Goal: Task Accomplishment & Management: Complete application form

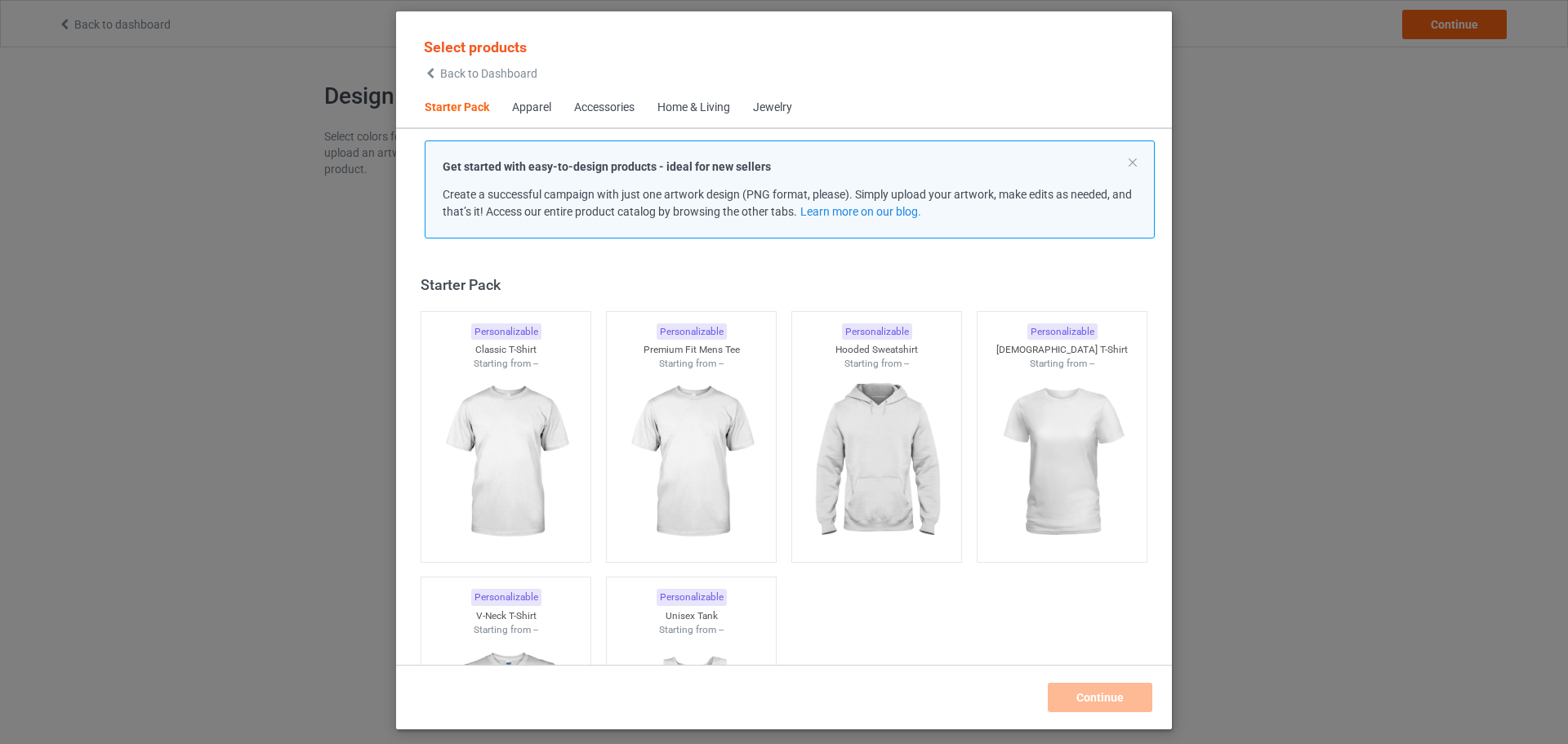
scroll to position [21, 0]
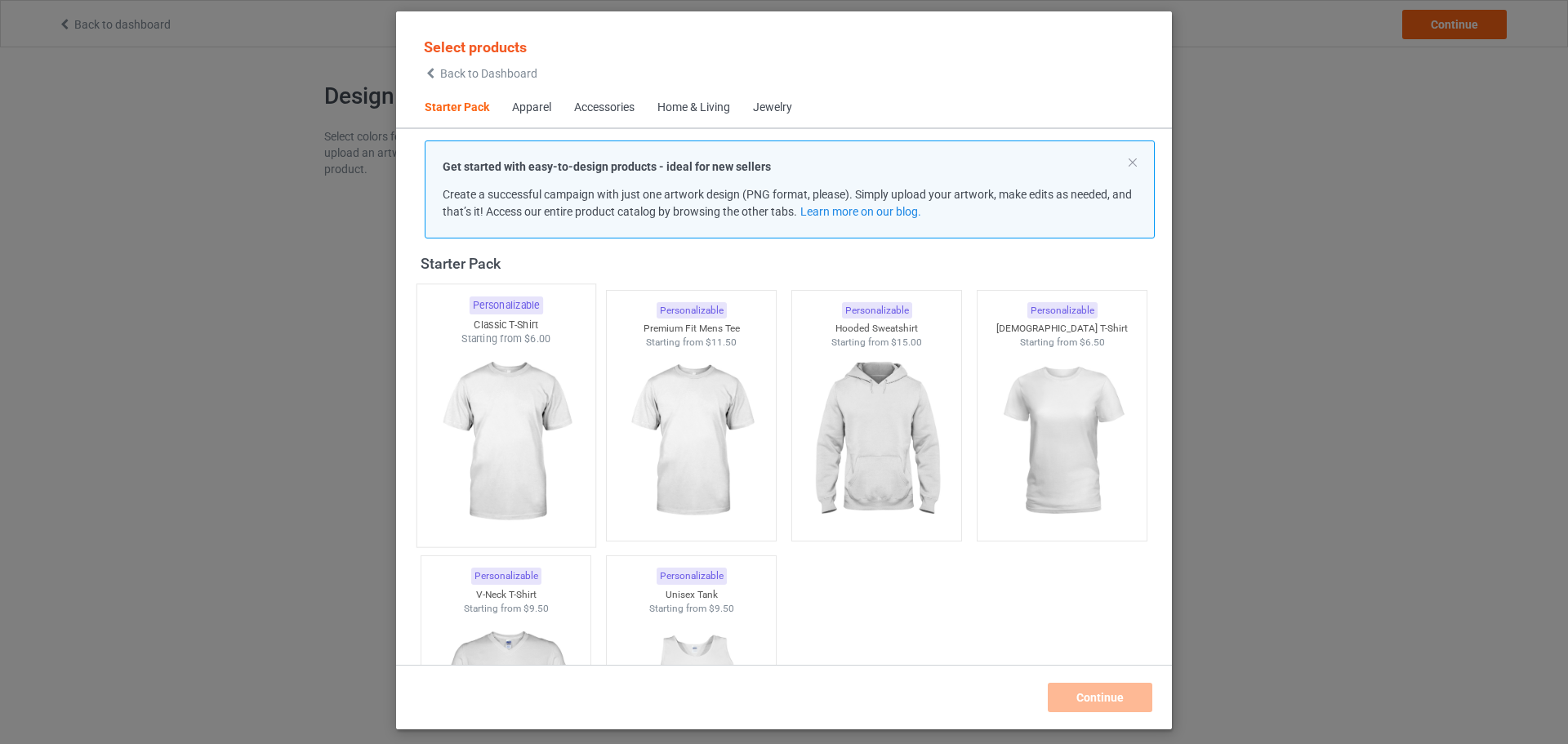
click at [505, 461] on img at bounding box center [505, 442] width 154 height 192
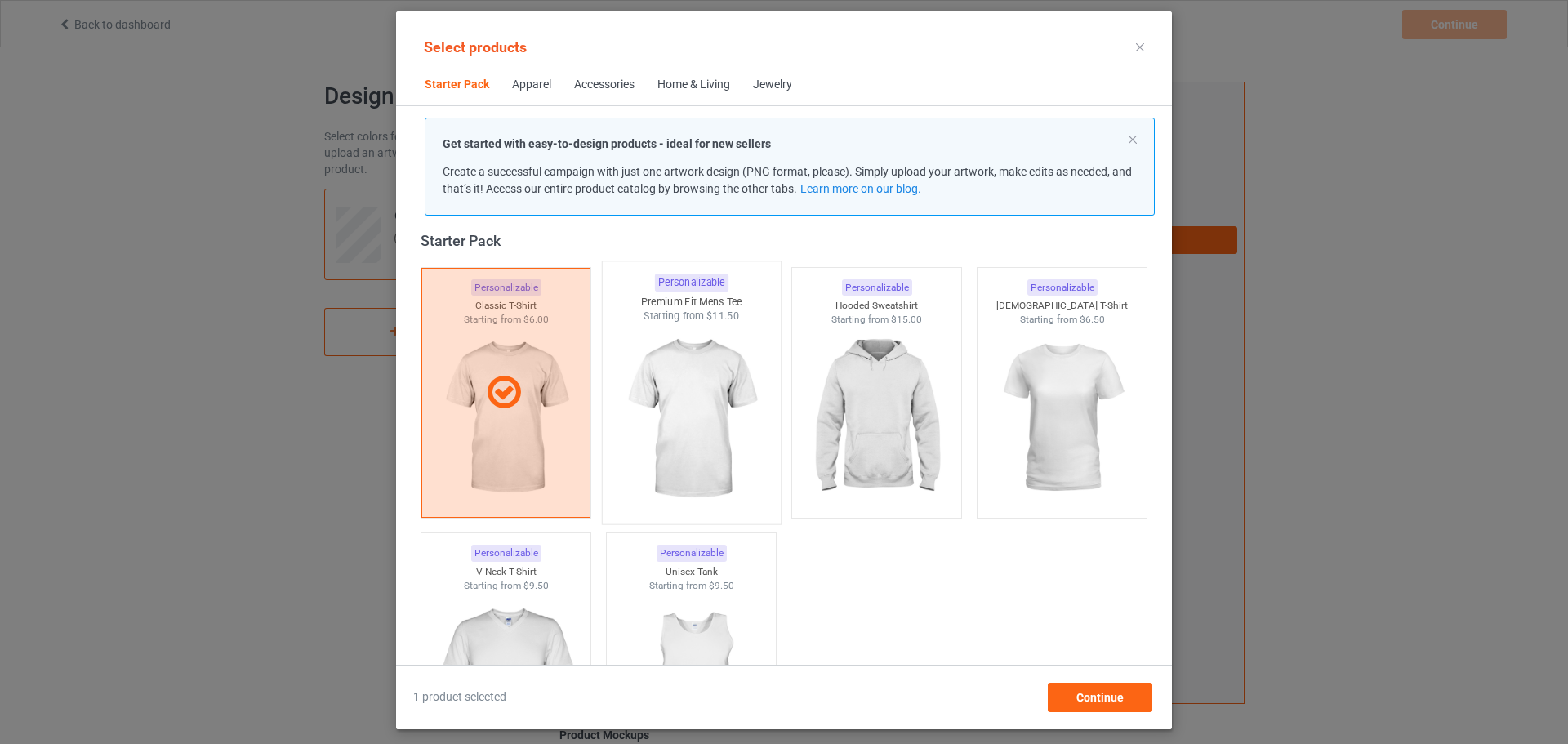
click at [672, 438] on img at bounding box center [691, 419] width 154 height 192
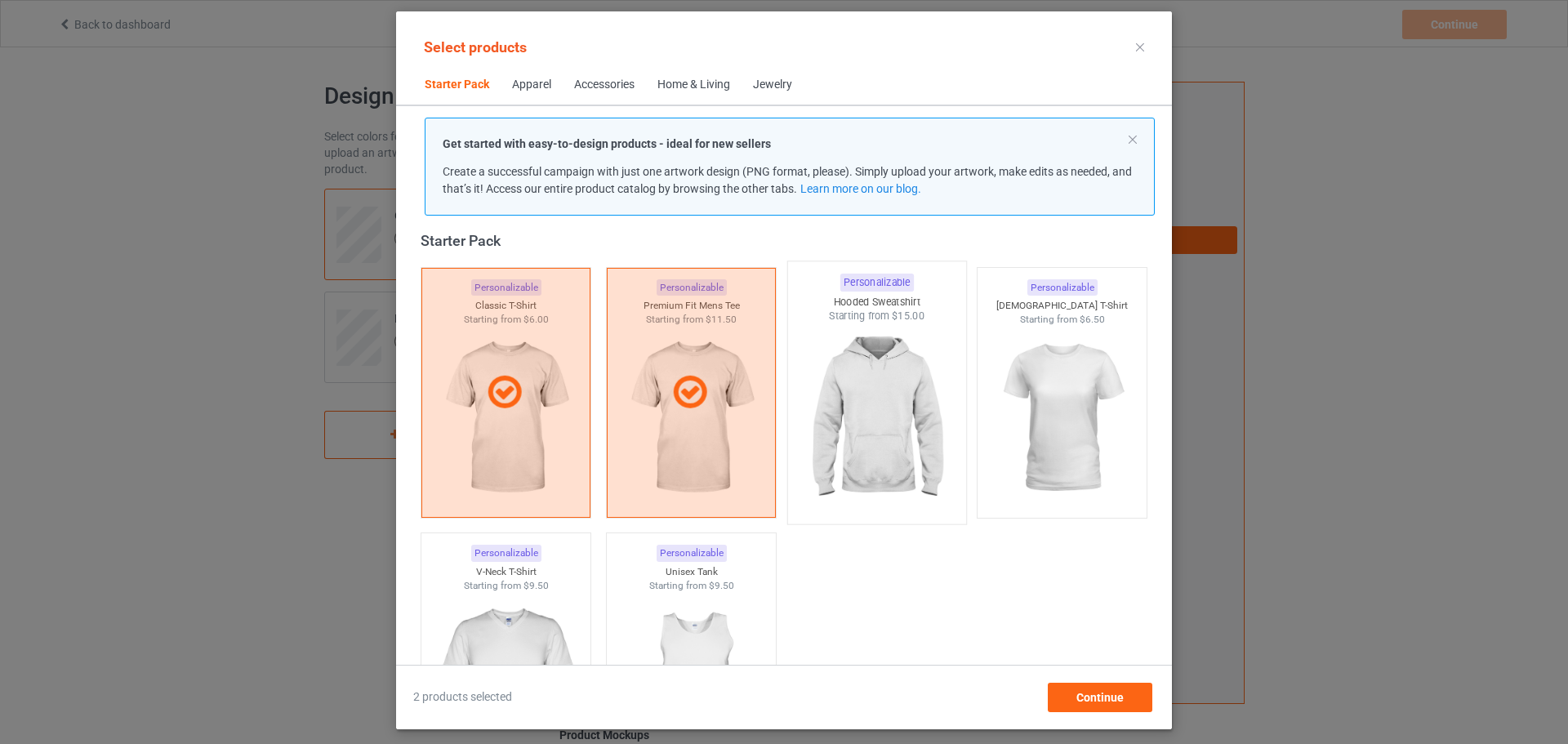
click at [905, 432] on img at bounding box center [876, 419] width 154 height 192
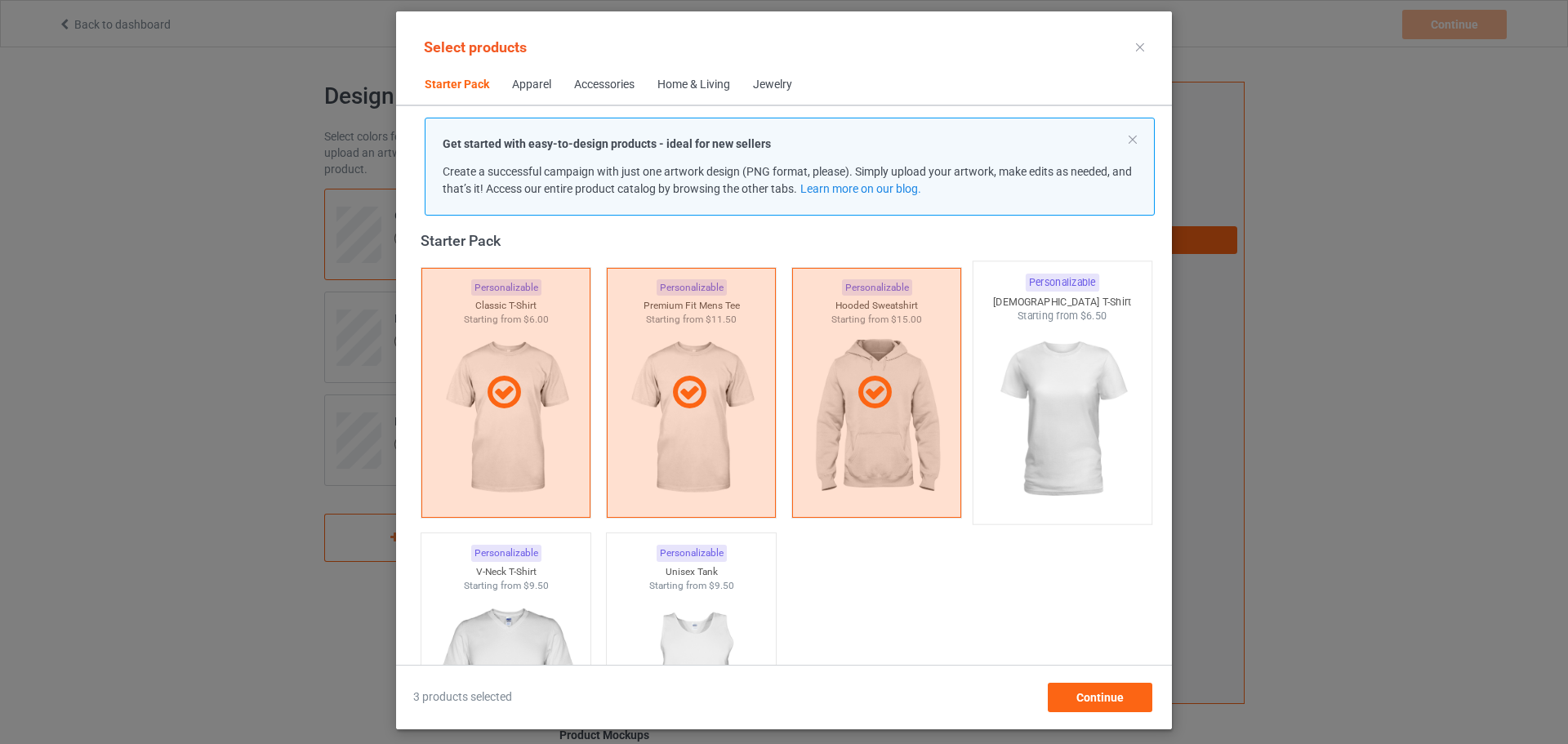
click at [1086, 444] on img at bounding box center [1062, 419] width 154 height 192
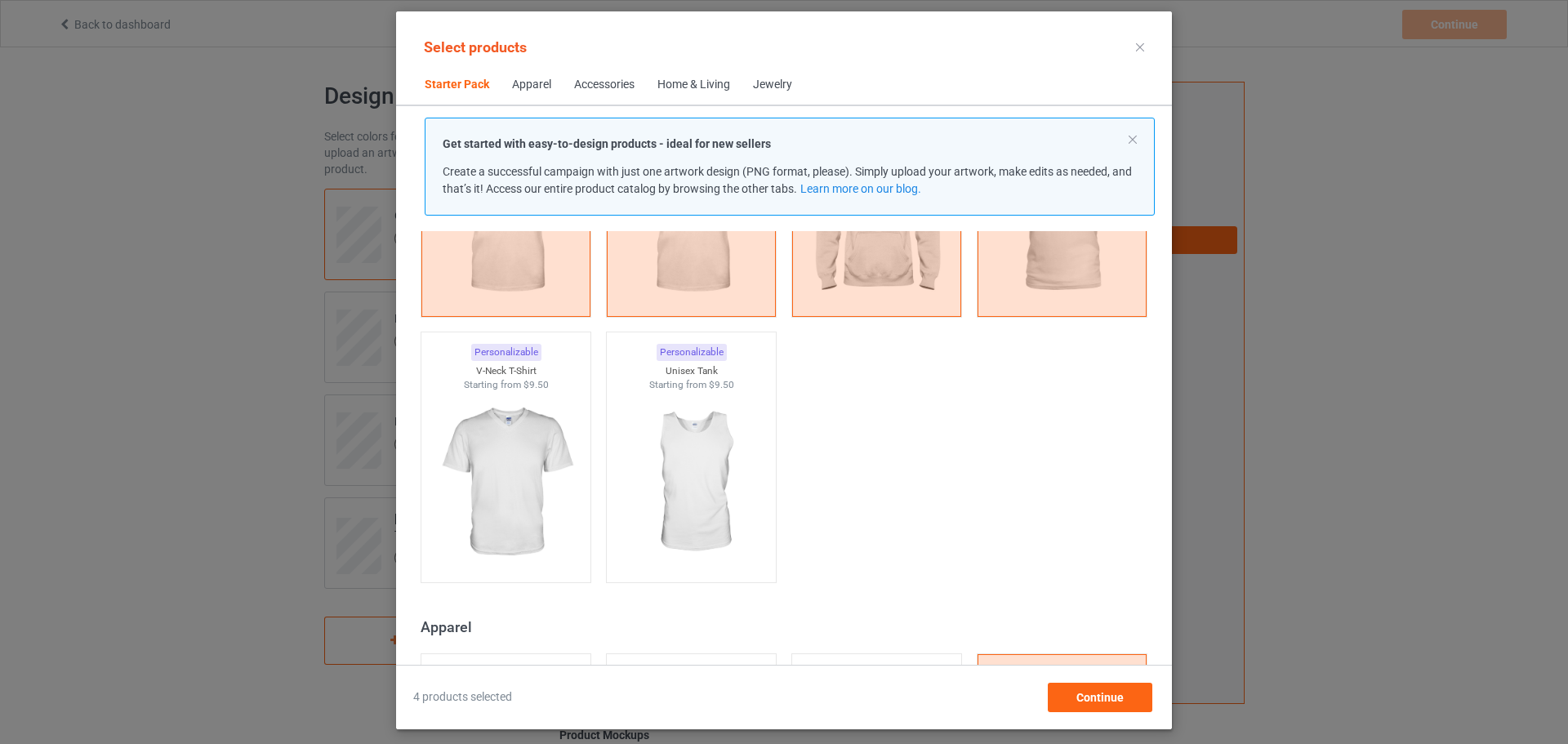
scroll to position [224, 0]
click at [493, 488] on img at bounding box center [505, 481] width 154 height 192
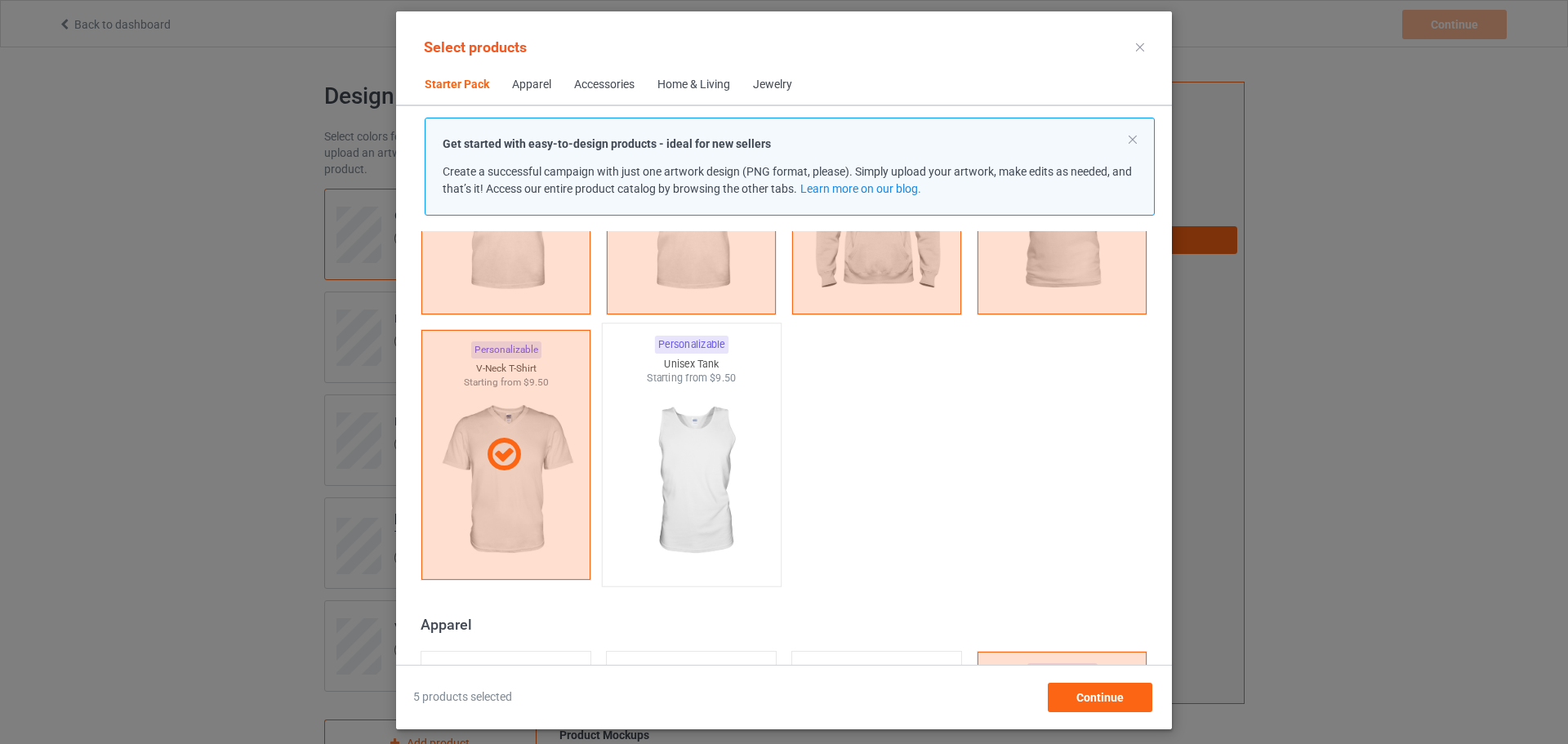
click at [700, 493] on img at bounding box center [691, 481] width 154 height 192
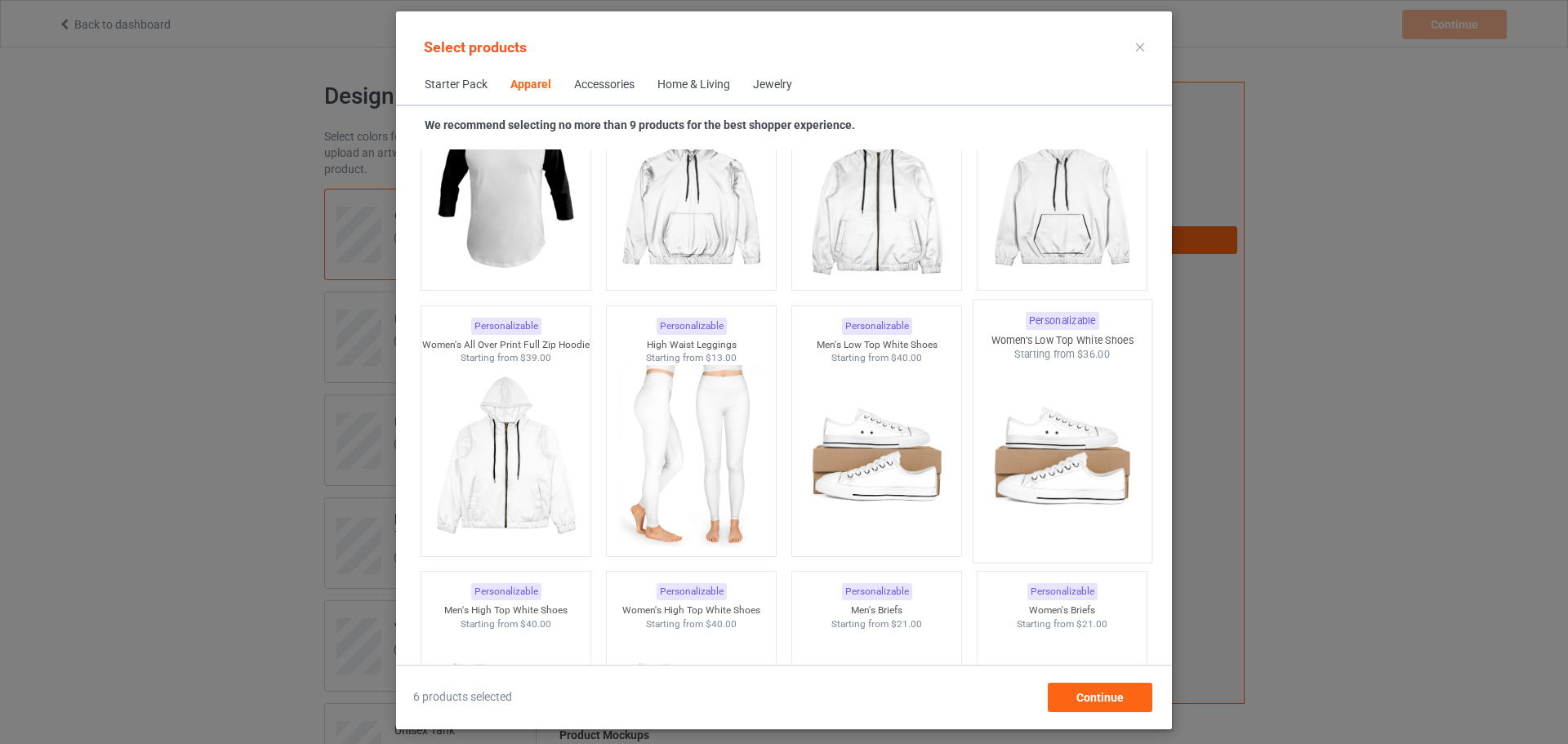
scroll to position [1558, 0]
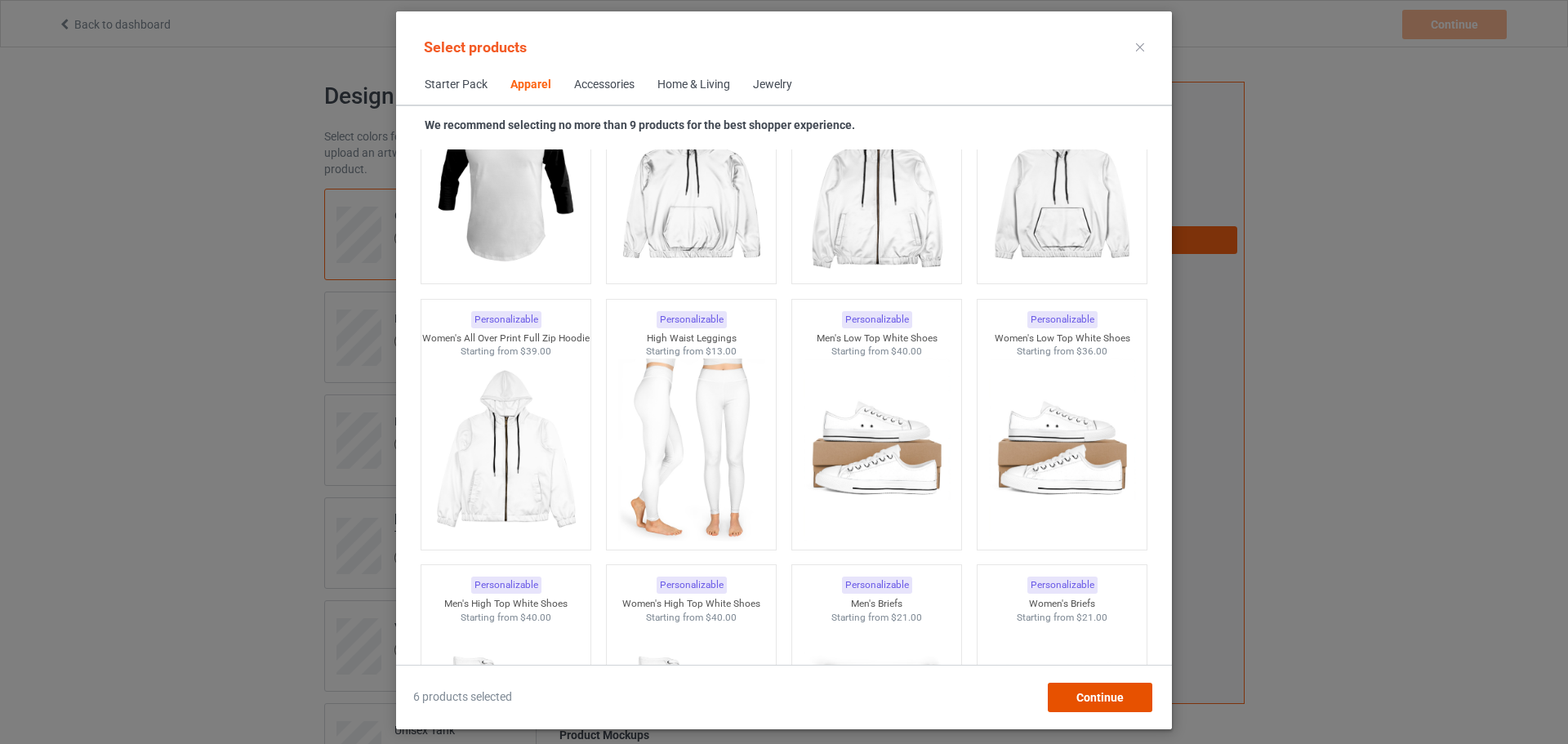
click at [1100, 693] on span "Continue" at bounding box center [1100, 697] width 47 height 13
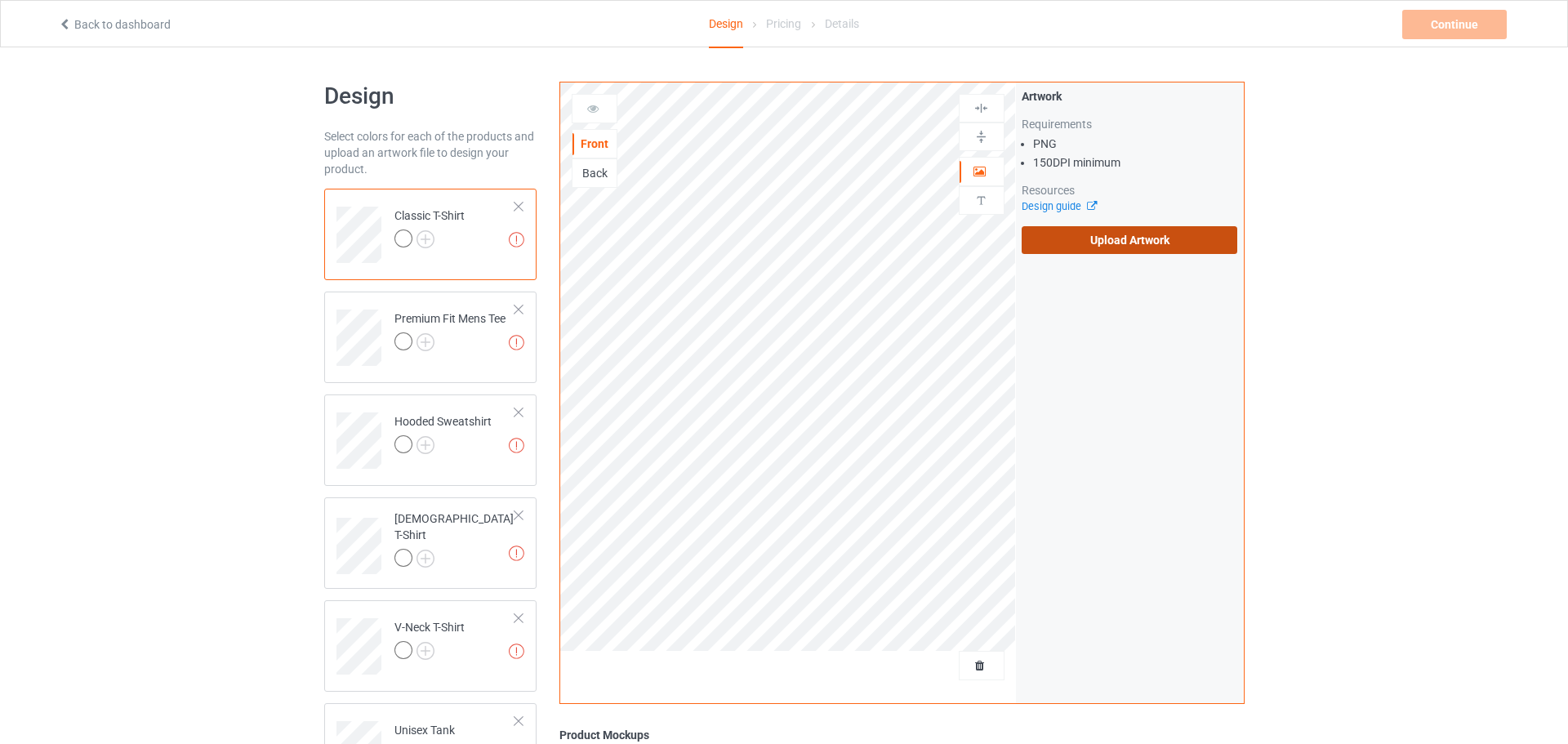
click at [1154, 245] on label "Upload Artwork" at bounding box center [1129, 240] width 216 height 28
click at [0, 0] on input "Upload Artwork" at bounding box center [0, 0] width 0 height 0
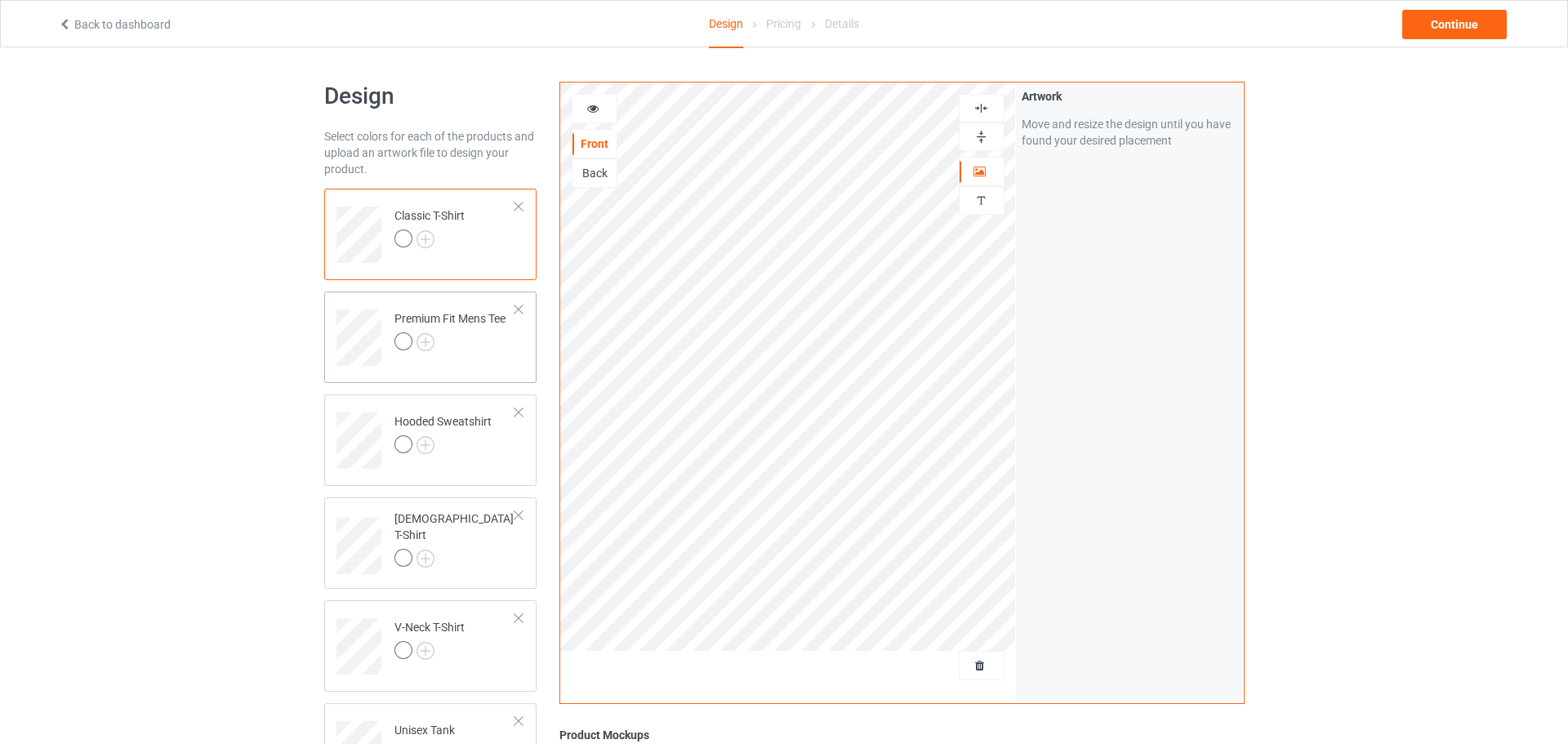
click at [444, 320] on div "Premium Fit Mens Tee" at bounding box center [449, 329] width 111 height 39
click at [425, 321] on div "Premium Fit Mens Tee" at bounding box center [449, 329] width 111 height 39
click at [1470, 21] on div "Continue" at bounding box center [1454, 24] width 105 height 30
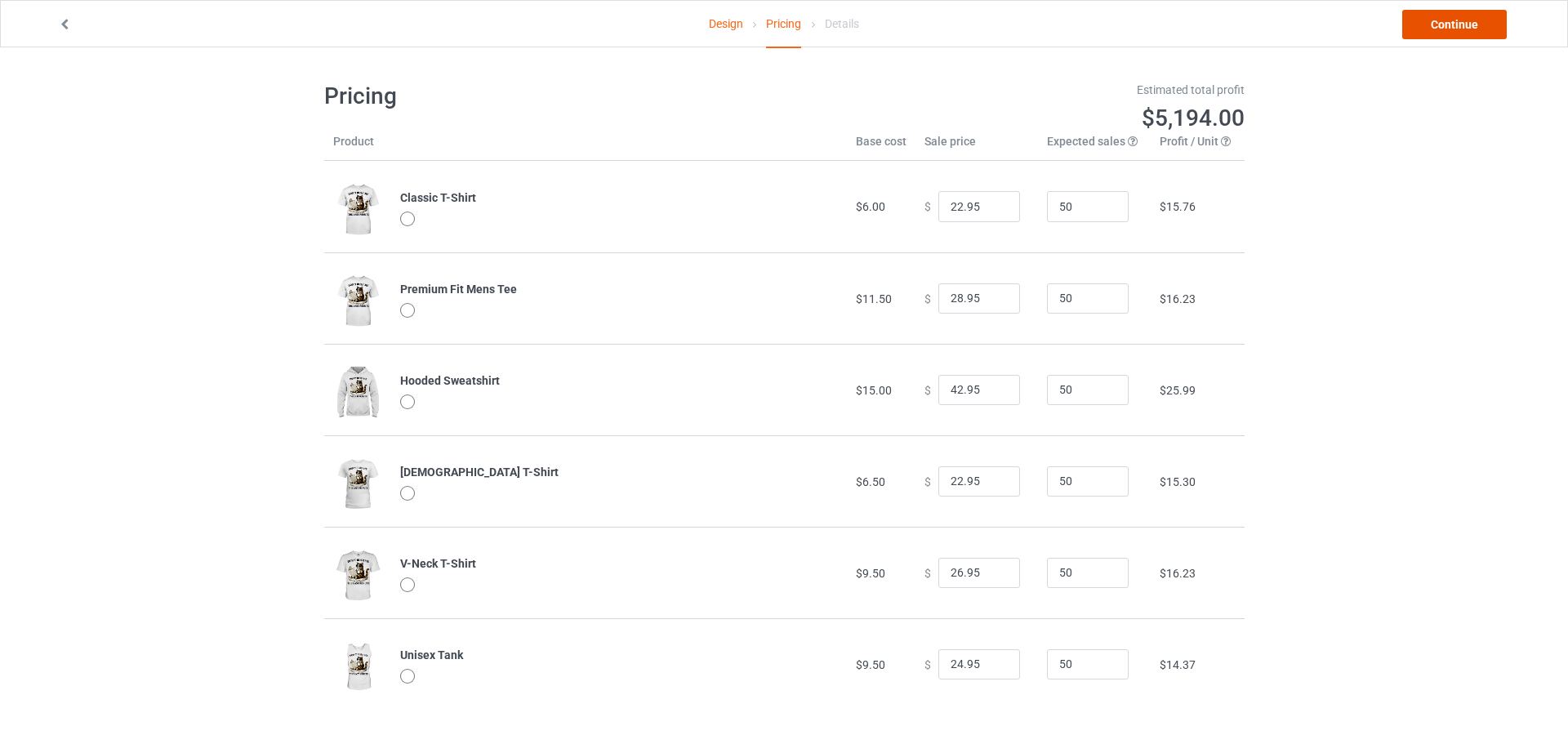
click at [1480, 33] on link "Continue" at bounding box center [1454, 24] width 105 height 30
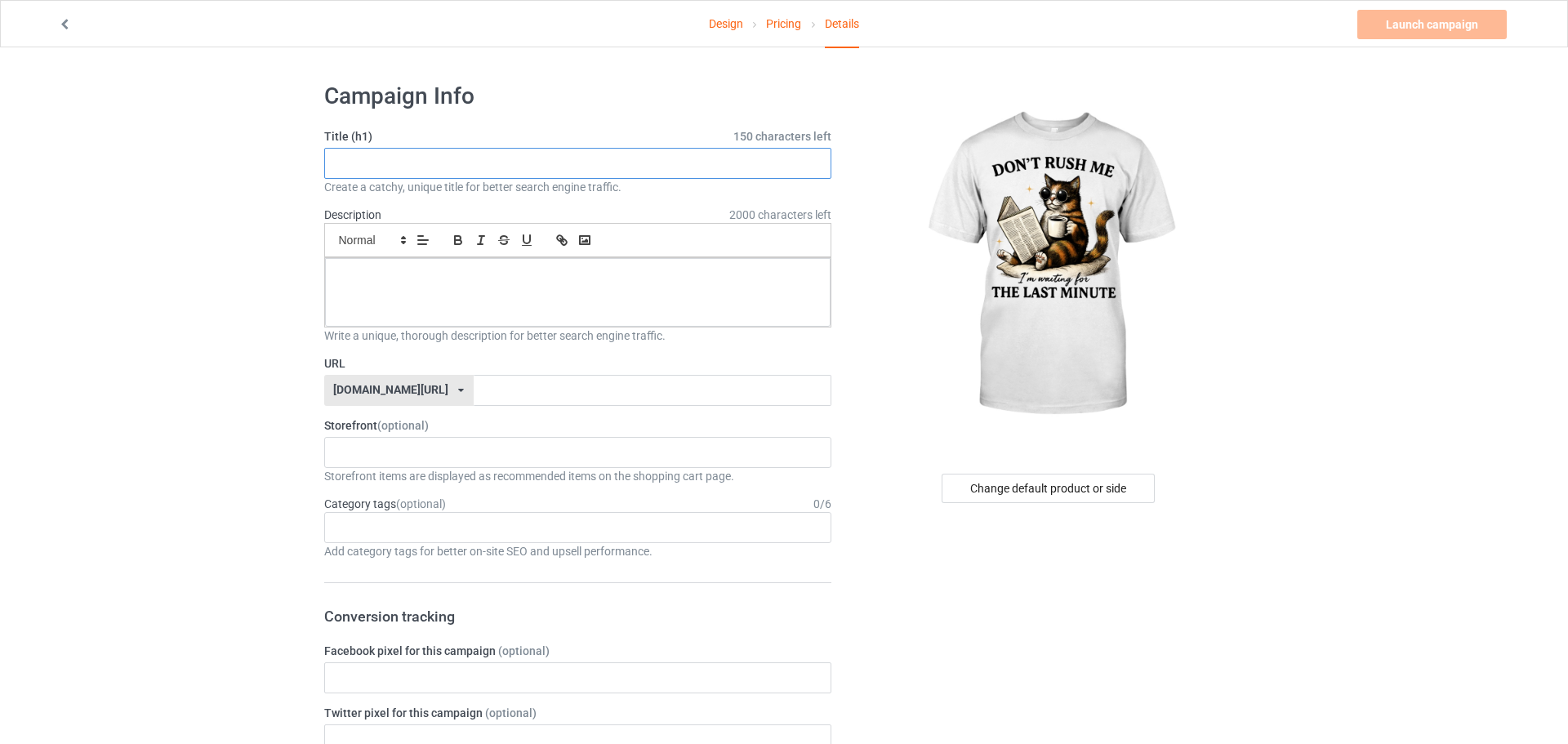
click at [366, 162] on input "text" at bounding box center [578, 163] width 508 height 31
drag, startPoint x: 423, startPoint y: 162, endPoint x: 326, endPoint y: 163, distance: 97.0
click at [326, 163] on input "Don't Rush Me" at bounding box center [578, 163] width 508 height 31
type input "Don't Rush Me"
click at [345, 457] on input "text" at bounding box center [349, 451] width 25 height 14
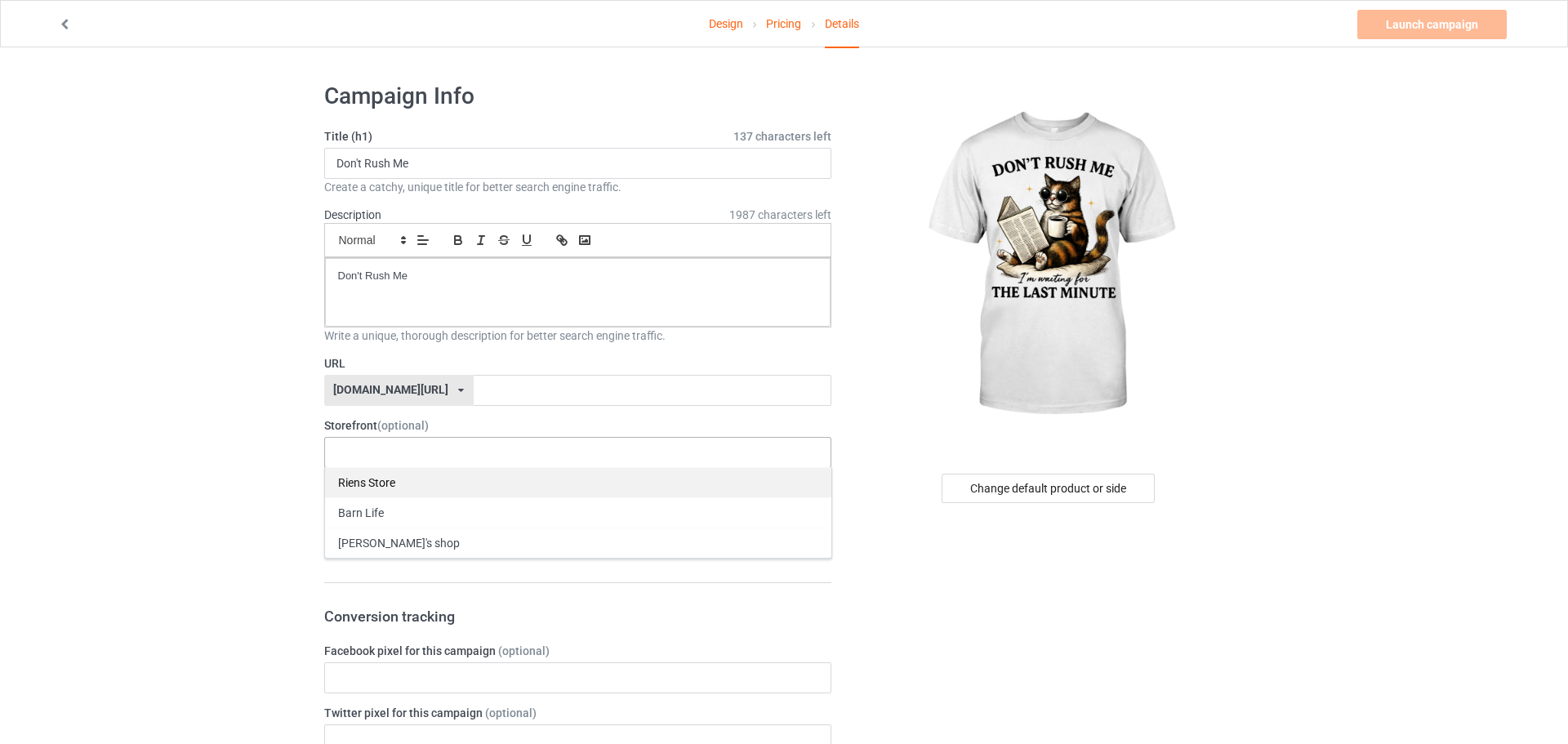
click at [363, 476] on div "Riens Store" at bounding box center [578, 482] width 506 height 30
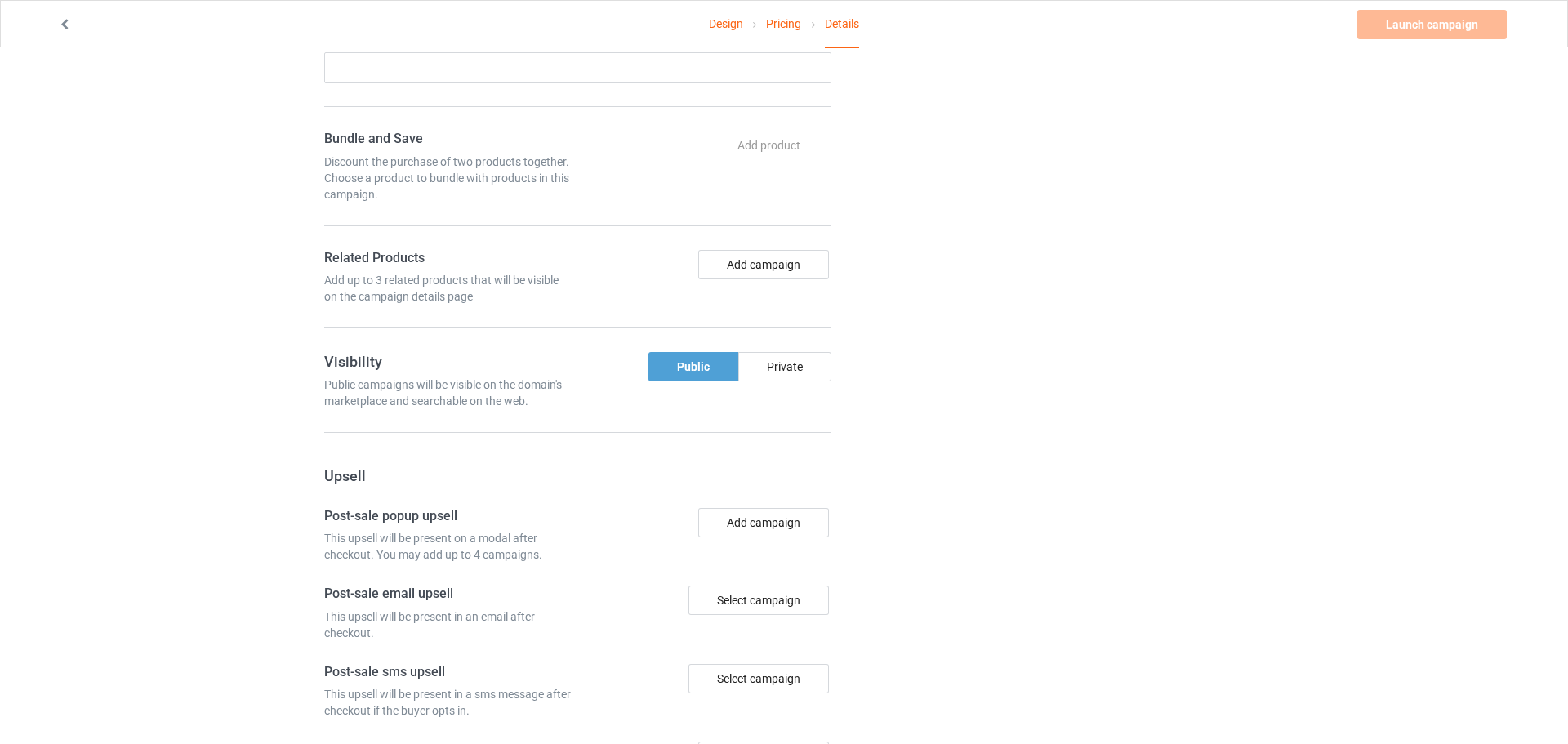
scroll to position [816, 0]
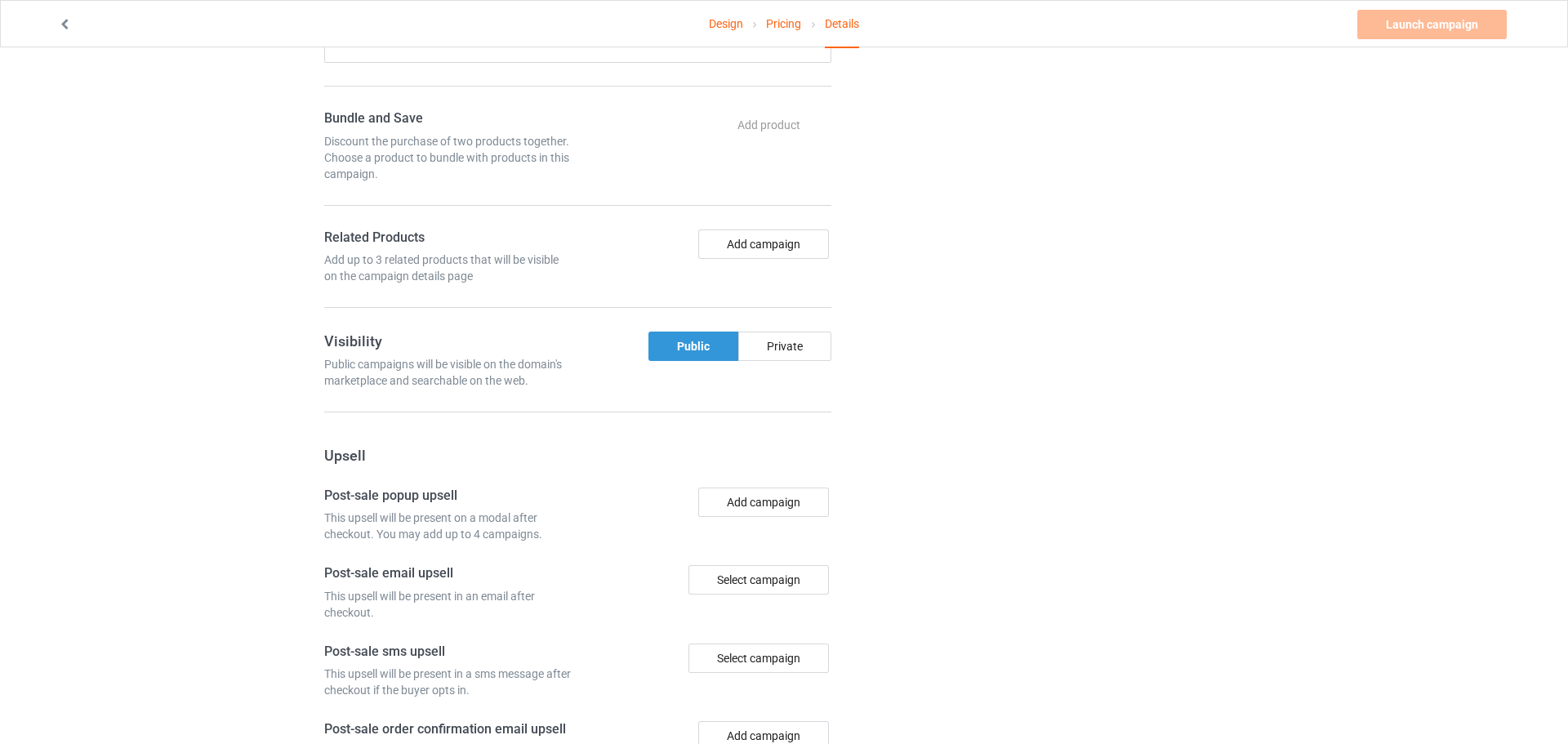
click at [707, 350] on div "Public" at bounding box center [693, 346] width 90 height 30
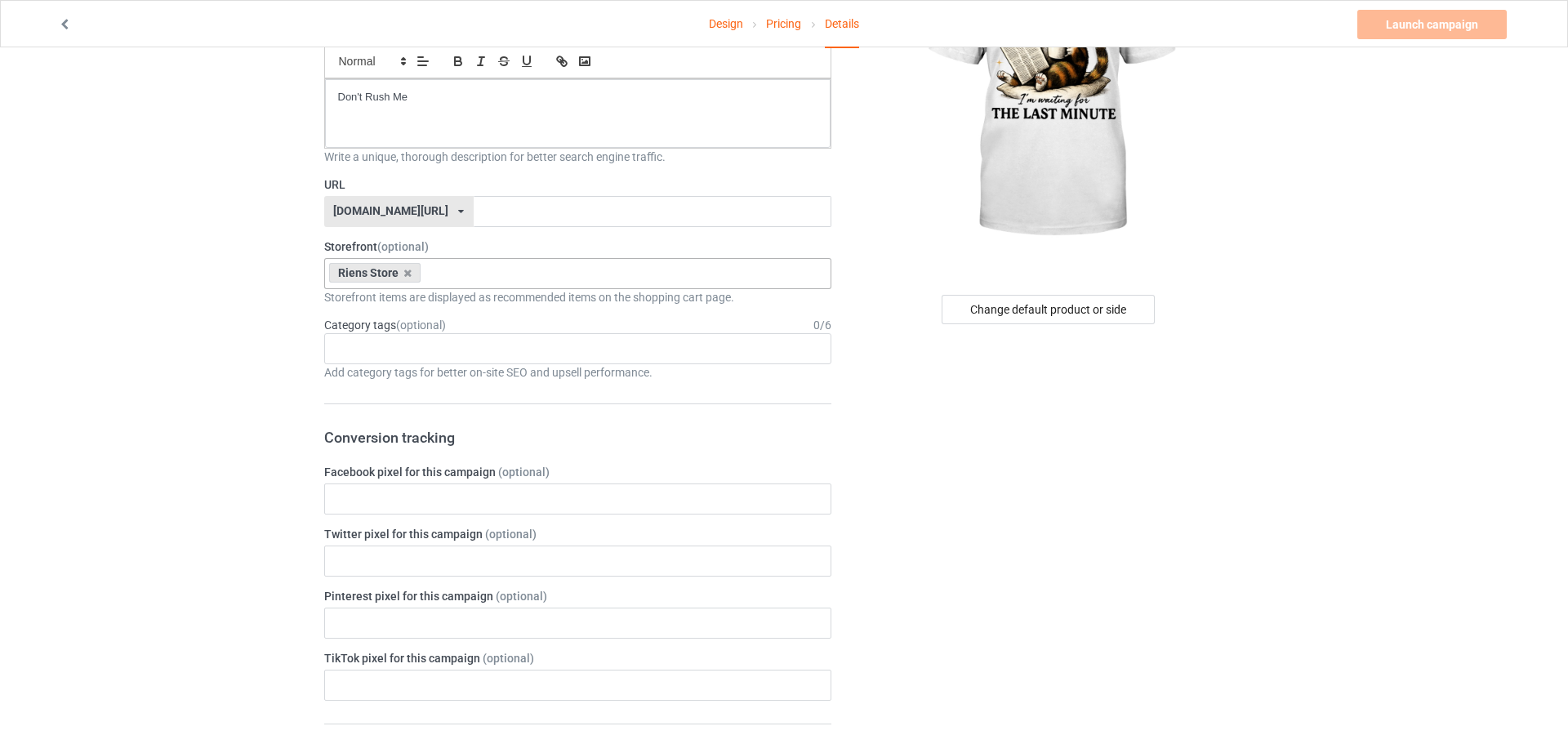
scroll to position [171, 0]
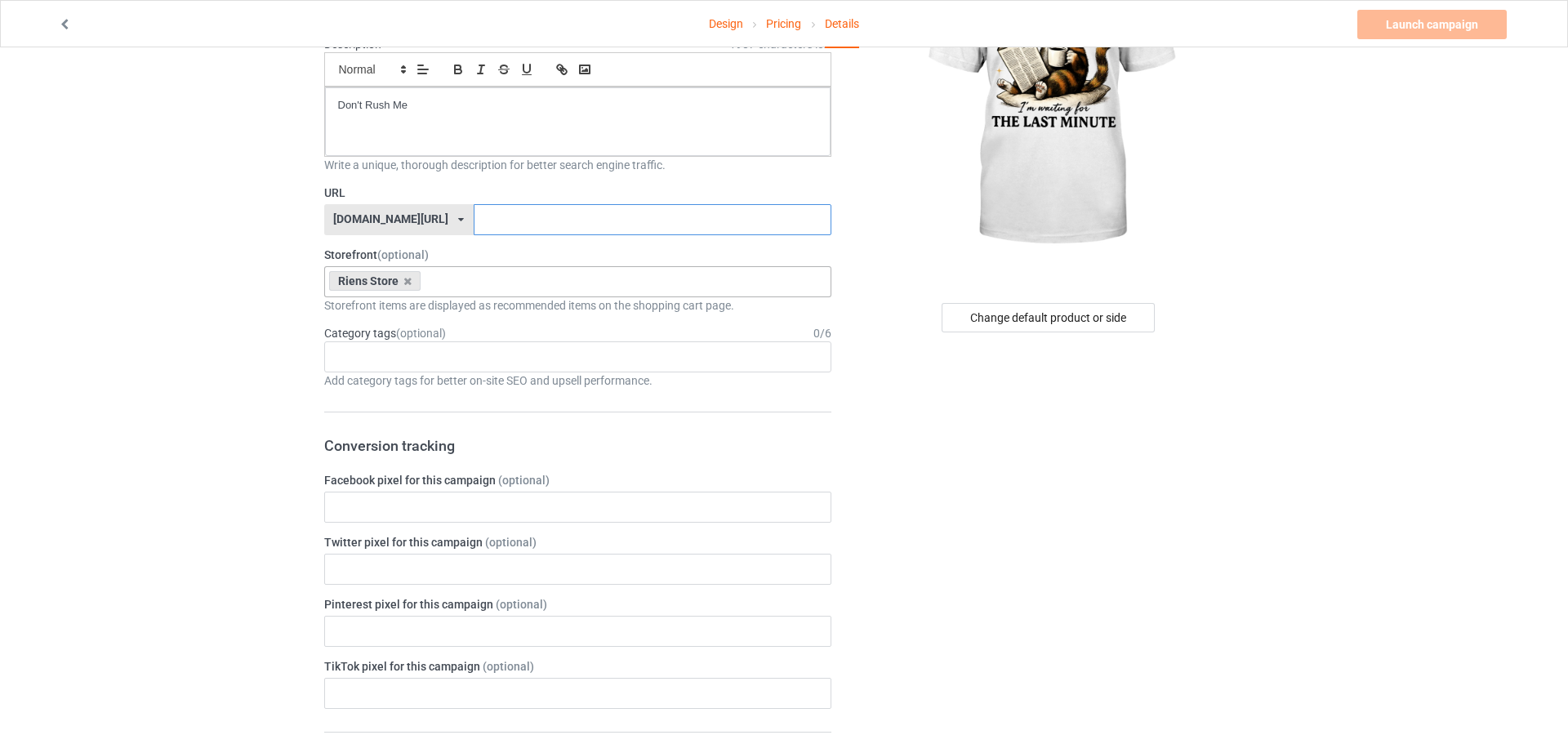
click at [474, 214] on input "text" at bounding box center [653, 220] width 358 height 31
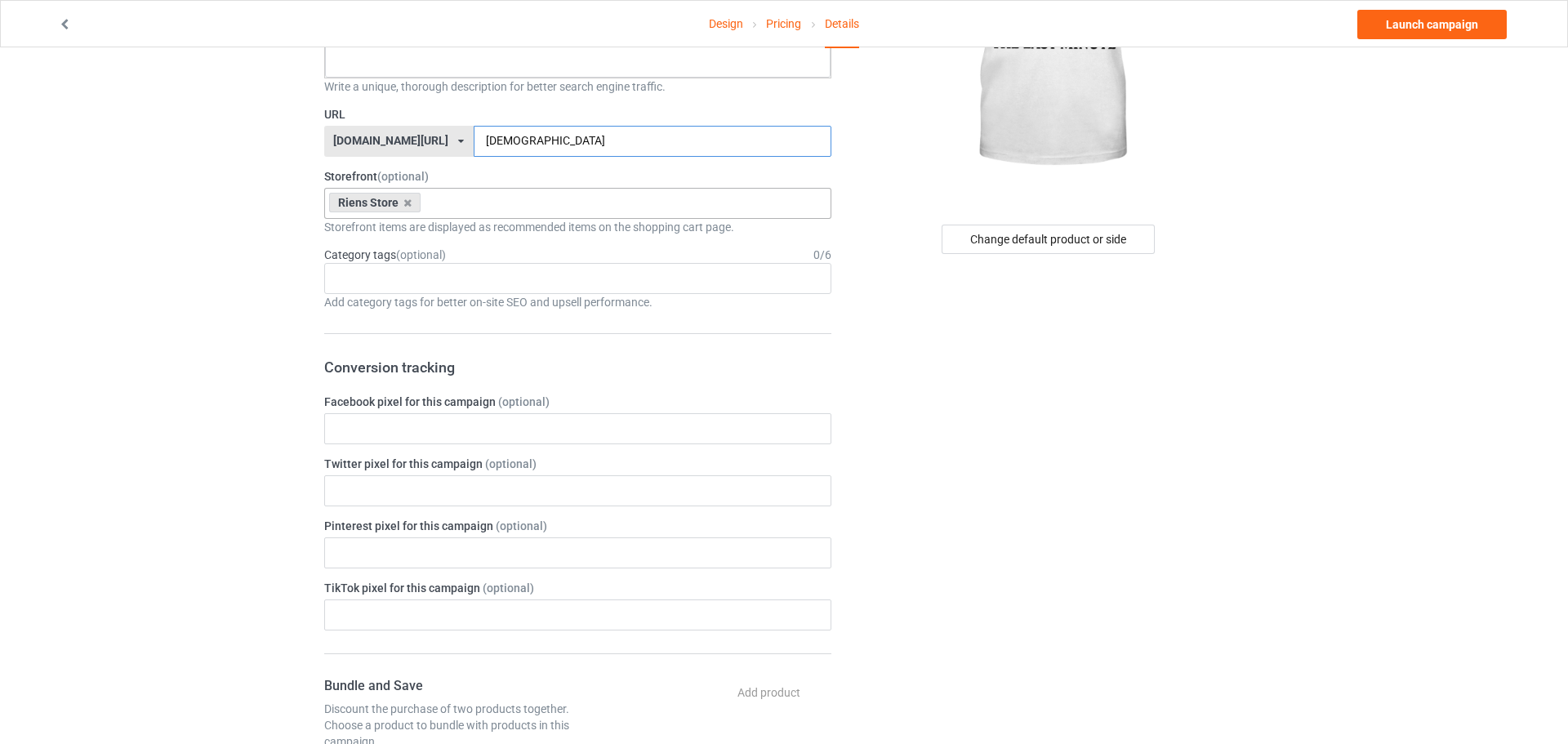
scroll to position [246, 0]
type input "[DEMOGRAPHIC_DATA]"
click at [1410, 21] on link "Launch campaign" at bounding box center [1431, 24] width 149 height 30
